Goal: Check status: Check status

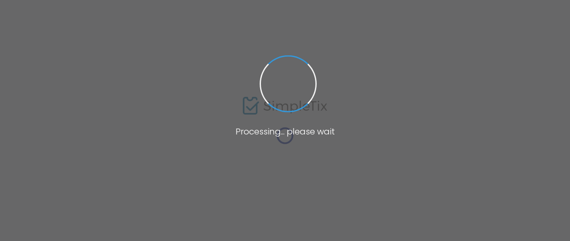
type input "[PERSON_NAME]"
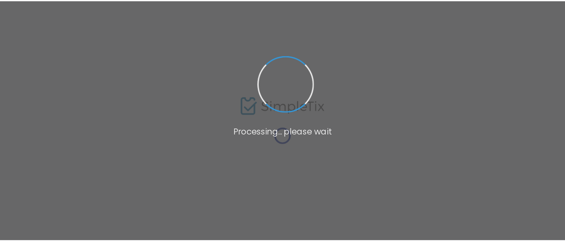
scroll to position [30, 0]
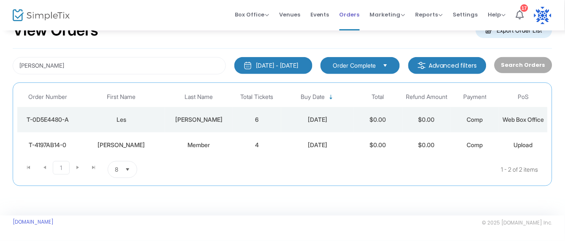
click at [353, 17] on span "Orders" at bounding box center [350, 15] width 20 height 22
click at [352, 13] on span "Orders" at bounding box center [350, 15] width 20 height 22
click at [264, 14] on span "Box Office" at bounding box center [252, 15] width 34 height 8
click at [187, 119] on div "[PERSON_NAME]" at bounding box center [199, 119] width 64 height 8
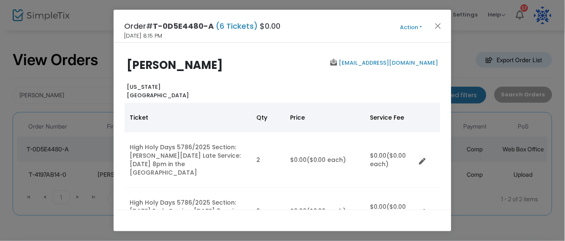
click at [410, 27] on button "Action" at bounding box center [411, 27] width 51 height 9
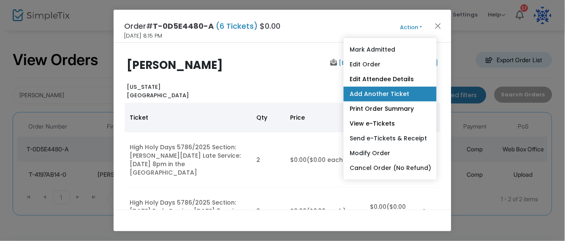
click at [388, 94] on link "Add Another Ticket" at bounding box center [390, 94] width 93 height 15
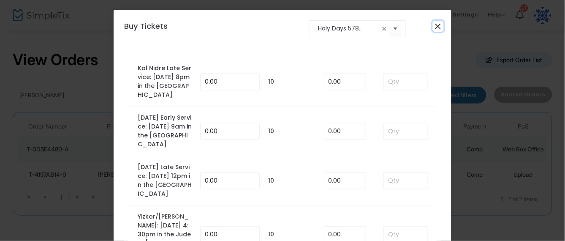
scroll to position [0, 0]
click at [436, 28] on button "Close" at bounding box center [438, 26] width 11 height 11
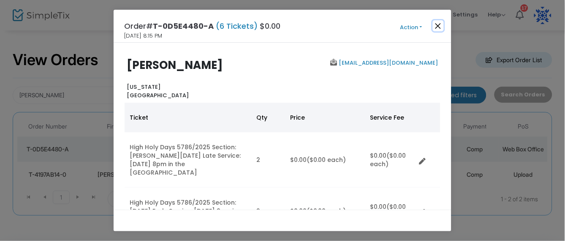
click at [437, 26] on button "Close" at bounding box center [438, 25] width 11 height 11
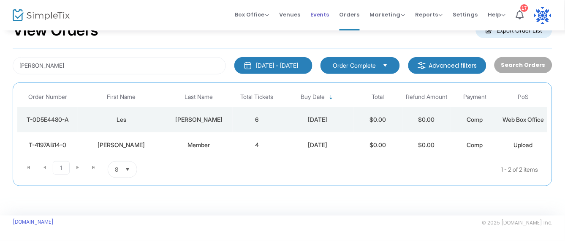
click at [326, 11] on span "Events" at bounding box center [319, 15] width 19 height 22
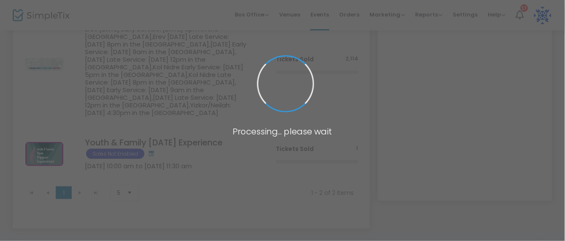
scroll to position [158, 0]
